Goal: Task Accomplishment & Management: Use online tool/utility

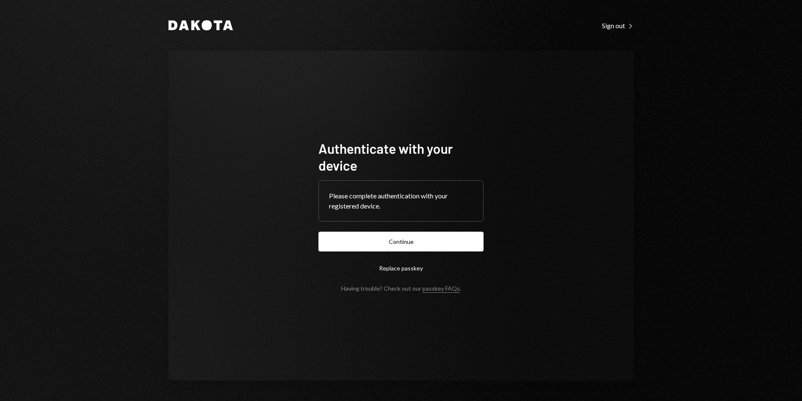
click at [416, 245] on button "Continue" at bounding box center [400, 242] width 165 height 20
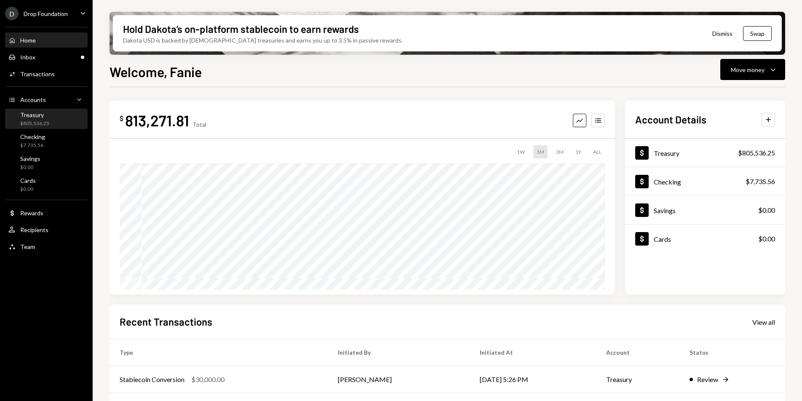
click at [45, 118] on div "Treasury $805,536.25" at bounding box center [34, 119] width 29 height 16
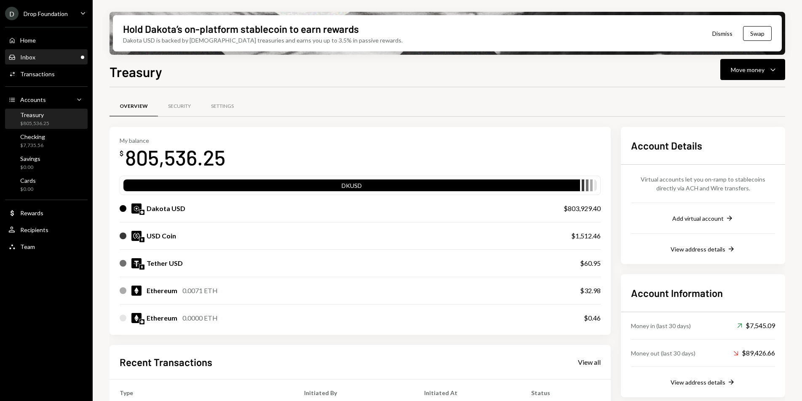
click at [48, 60] on div "Inbox Inbox" at bounding box center [46, 57] width 76 height 8
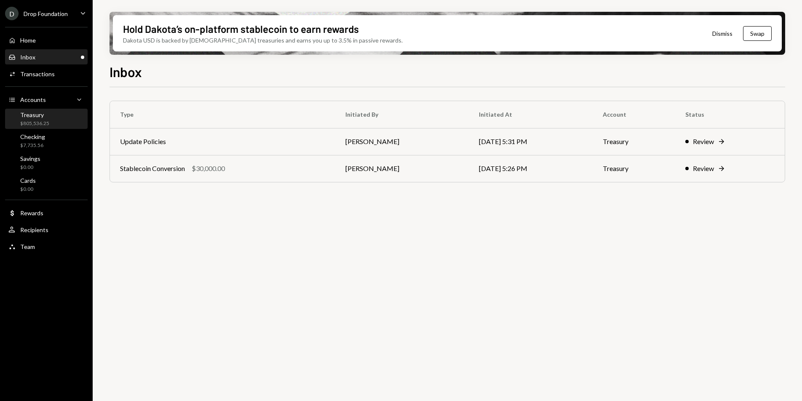
click at [45, 126] on div "$805,536.25" at bounding box center [34, 123] width 29 height 7
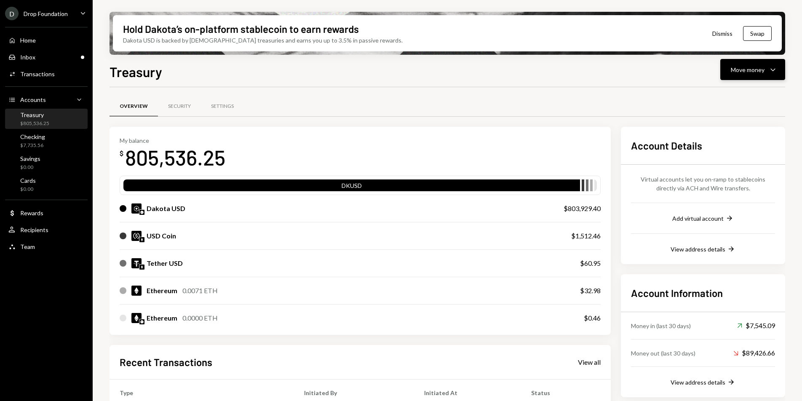
click at [761, 64] on button "Move money Caret Down" at bounding box center [752, 69] width 65 height 21
click at [737, 159] on div "Swap stablecoins" at bounding box center [745, 159] width 61 height 9
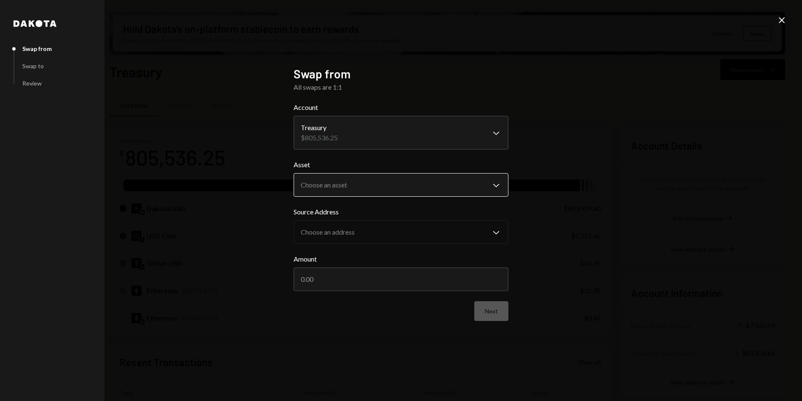
click at [358, 184] on body "D Drop Foundation Caret Down Home Home Inbox Inbox Activities Transactions Acco…" at bounding box center [401, 200] width 802 height 401
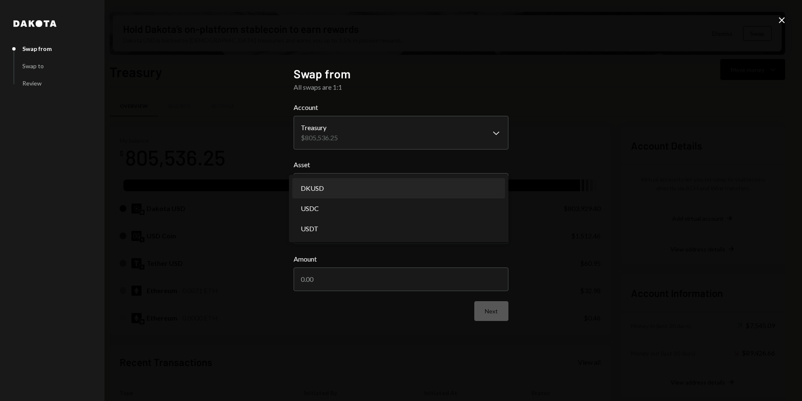
select select "*****"
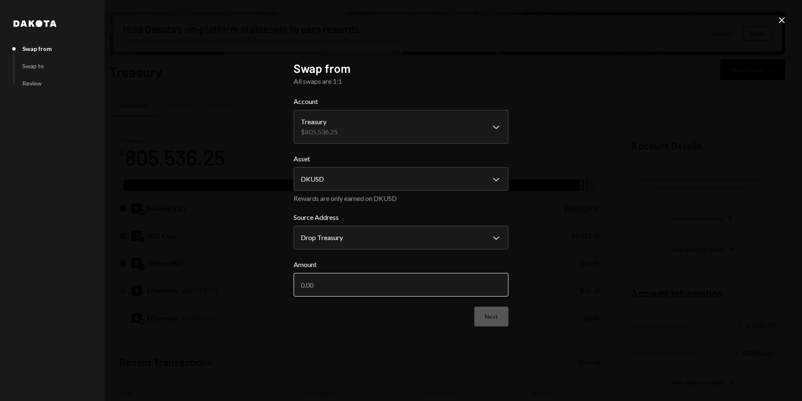
click at [348, 282] on input "Amount" at bounding box center [401, 285] width 215 height 24
type input "10000"
click at [354, 323] on div "Next" at bounding box center [401, 317] width 215 height 20
click at [486, 315] on button "Next" at bounding box center [491, 317] width 34 height 20
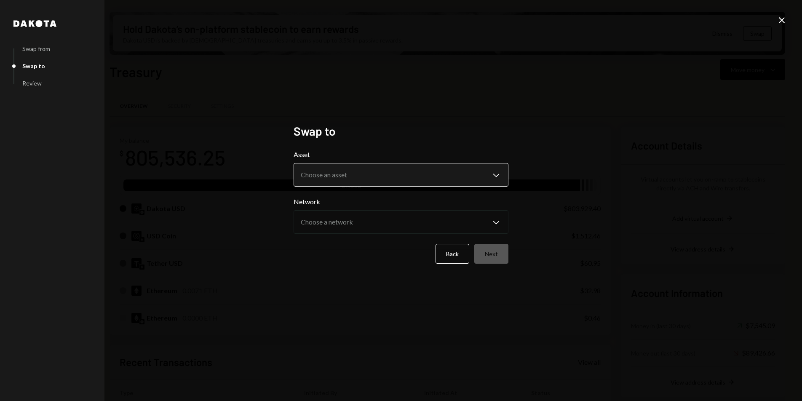
click at [350, 174] on body "D Drop Foundation Caret Down Home Home Inbox Inbox Activities Transactions Acco…" at bounding box center [401, 200] width 802 height 401
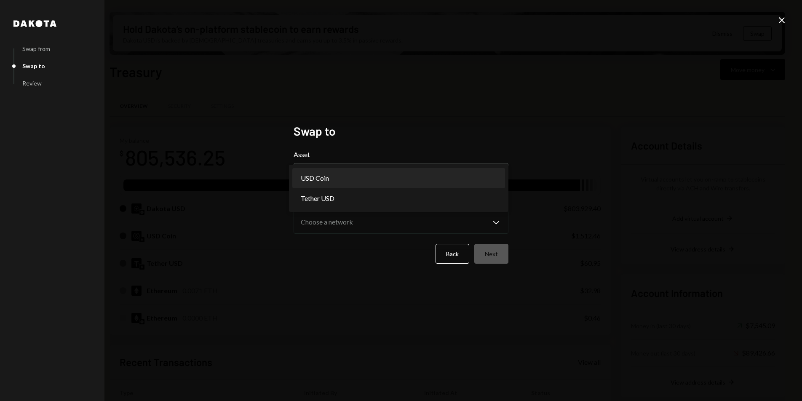
select select "****"
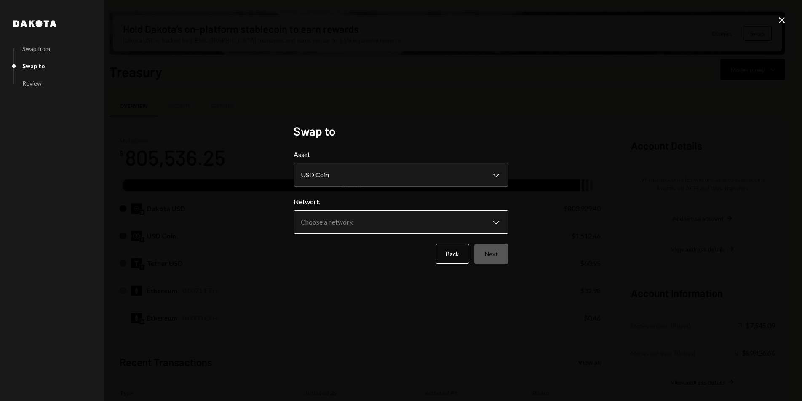
click at [366, 230] on body "D Drop Foundation Caret Down Home Home Inbox Inbox Activities Transactions Acco…" at bounding box center [401, 200] width 802 height 401
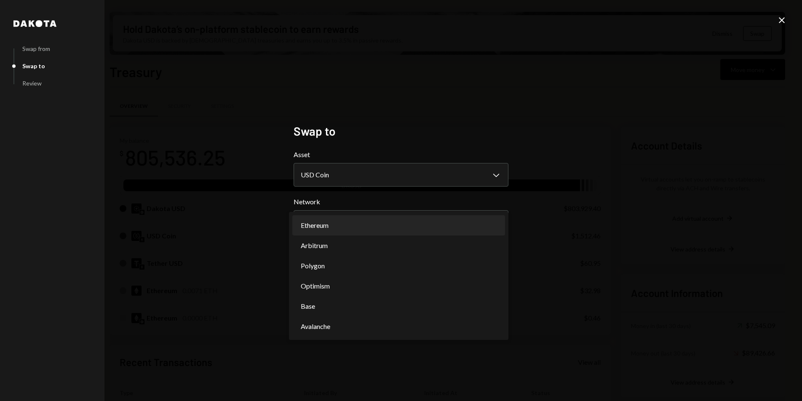
select select "**********"
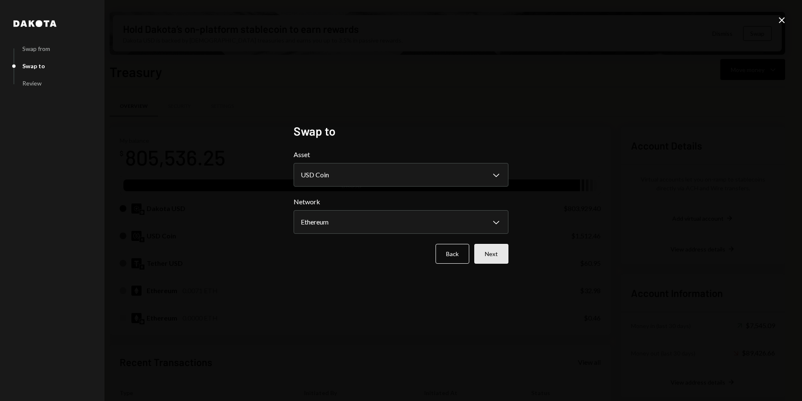
click at [489, 253] on button "Next" at bounding box center [491, 254] width 34 height 20
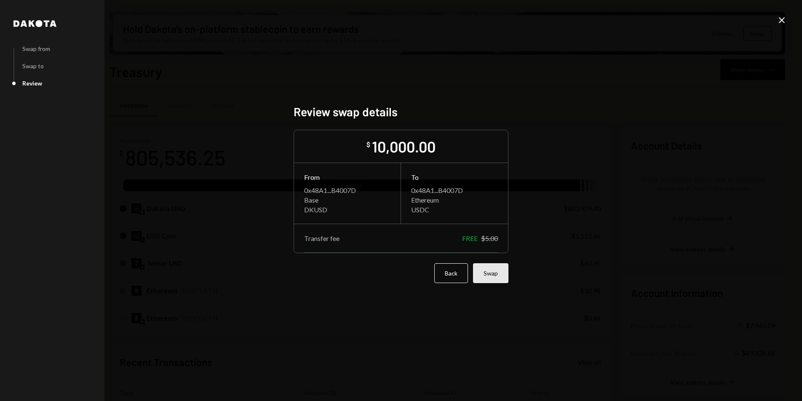
click at [499, 277] on button "Swap" at bounding box center [490, 273] width 35 height 20
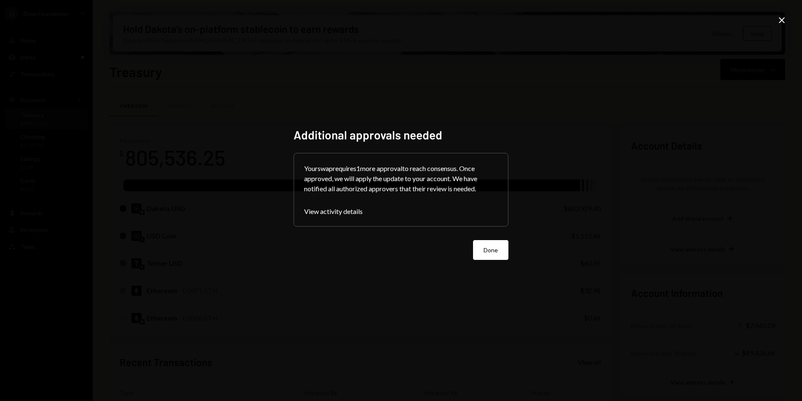
click at [497, 243] on button "Done" at bounding box center [490, 250] width 35 height 20
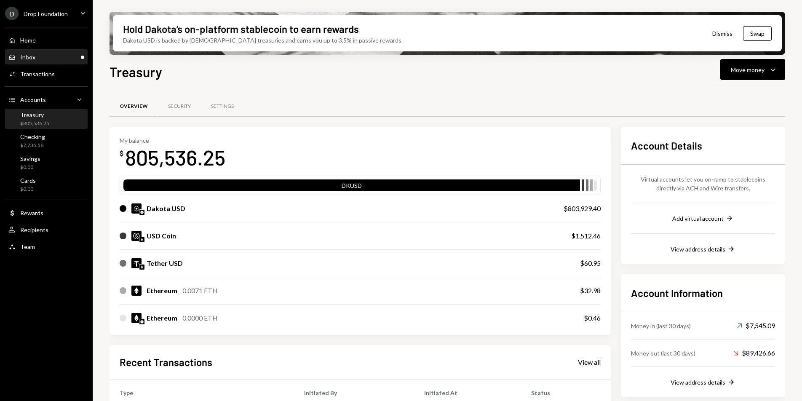
click at [43, 59] on div "Inbox Inbox" at bounding box center [46, 57] width 76 height 8
